Goal: Information Seeking & Learning: Learn about a topic

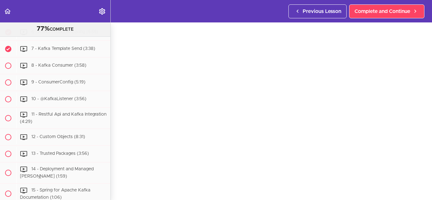
scroll to position [25, 0]
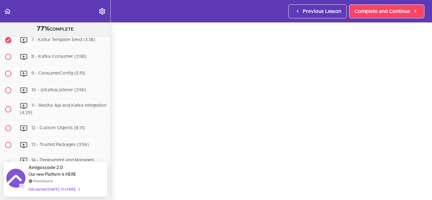
scroll to position [20, 0]
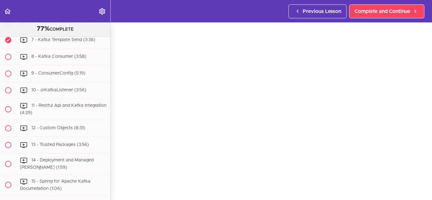
click at [78, 14] on div "5 - Topic (2:57)" at bounding box center [63, 7] width 94 height 14
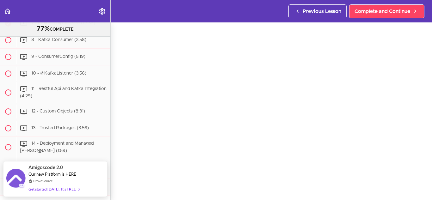
scroll to position [25, 0]
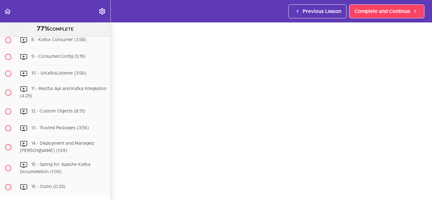
click at [65, 9] on span "6 - Kafka Producer Config (5:55)" at bounding box center [64, 6] width 67 height 4
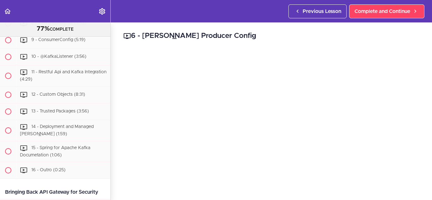
scroll to position [19, 0]
click at [71, 9] on span "7 - Kafka Template Send (3:38)" at bounding box center [63, 6] width 64 height 4
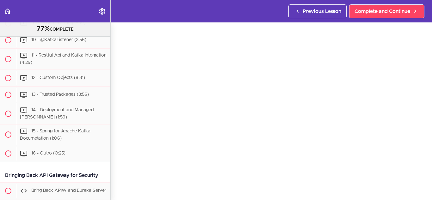
scroll to position [29, 0]
click at [76, 9] on span "8 - Kafka Consumer (3:58)" at bounding box center [58, 6] width 55 height 4
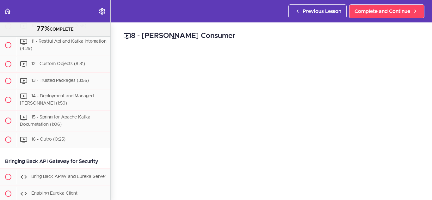
scroll to position [3212, 0]
